Goal: Use online tool/utility: Use online tool/utility

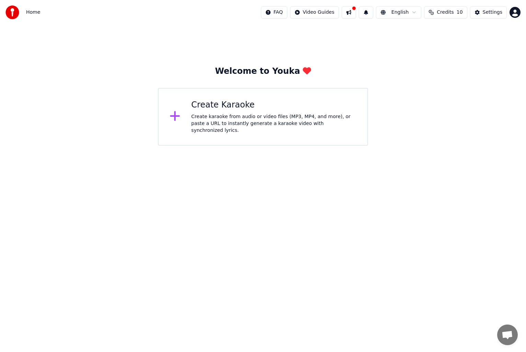
click at [446, 14] on span "Credits" at bounding box center [445, 12] width 17 height 7
click at [491, 13] on div "Settings" at bounding box center [493, 12] width 20 height 7
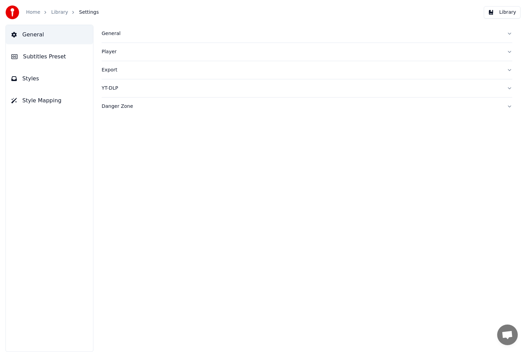
click at [59, 12] on link "Library" at bounding box center [59, 12] width 17 height 7
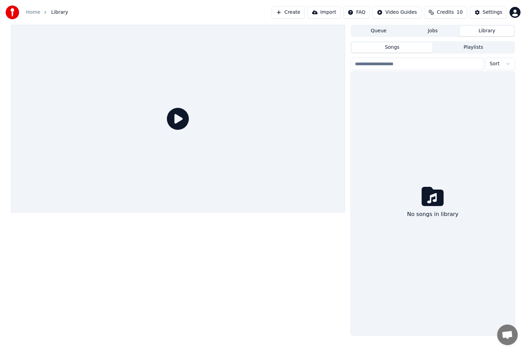
click at [33, 14] on link "Home" at bounding box center [33, 12] width 14 height 7
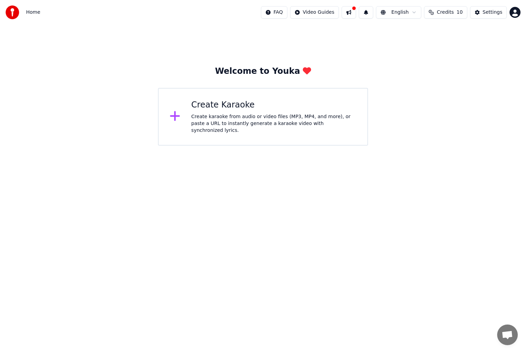
click at [303, 71] on icon at bounding box center [307, 70] width 8 height 7
click at [462, 12] on span "10" at bounding box center [460, 12] width 6 height 7
click at [511, 331] on span "Open chat" at bounding box center [507, 336] width 11 height 10
click at [509, 334] on span "Open chat" at bounding box center [507, 336] width 11 height 10
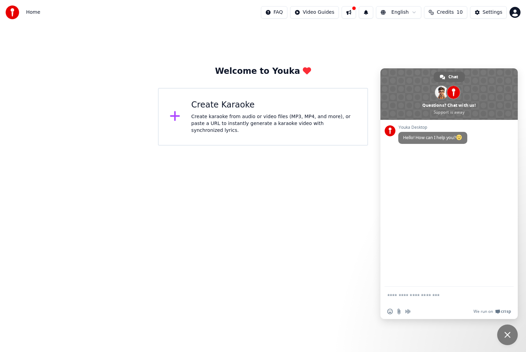
click at [360, 146] on html "Home FAQ Video Guides English Credits 10 Settings Welcome to Youka Create Karao…" at bounding box center [263, 73] width 526 height 146
click at [507, 333] on span "Close chat" at bounding box center [508, 335] width 6 height 6
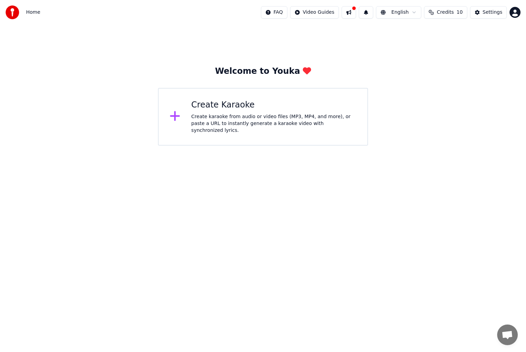
click at [241, 106] on div "Create Karaoke" at bounding box center [273, 105] width 165 height 11
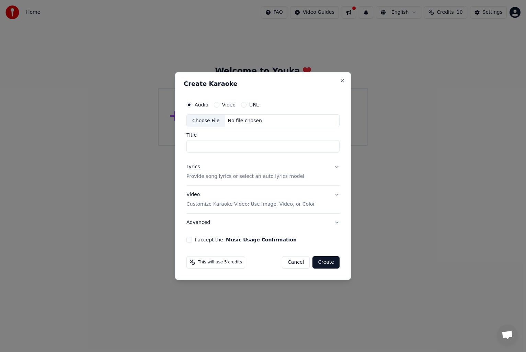
click at [198, 120] on div "Choose File" at bounding box center [206, 121] width 38 height 12
